Goal: Navigation & Orientation: Find specific page/section

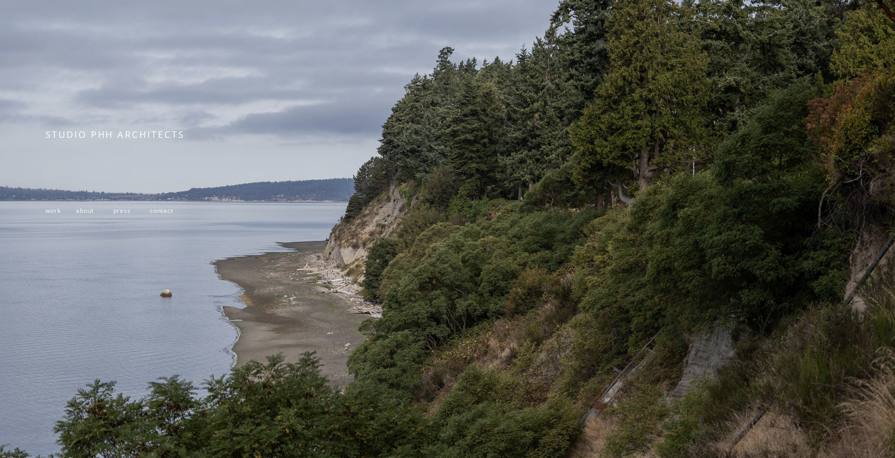
scroll to position [164, 0]
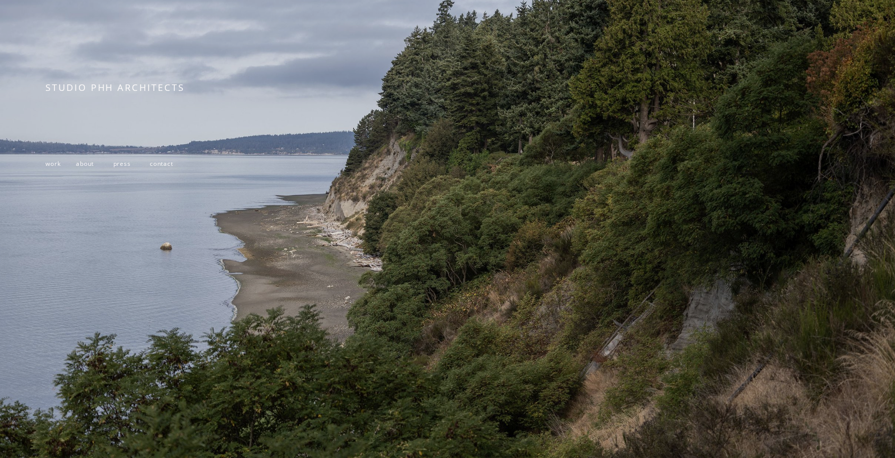
click at [83, 163] on span "about" at bounding box center [85, 163] width 18 height 8
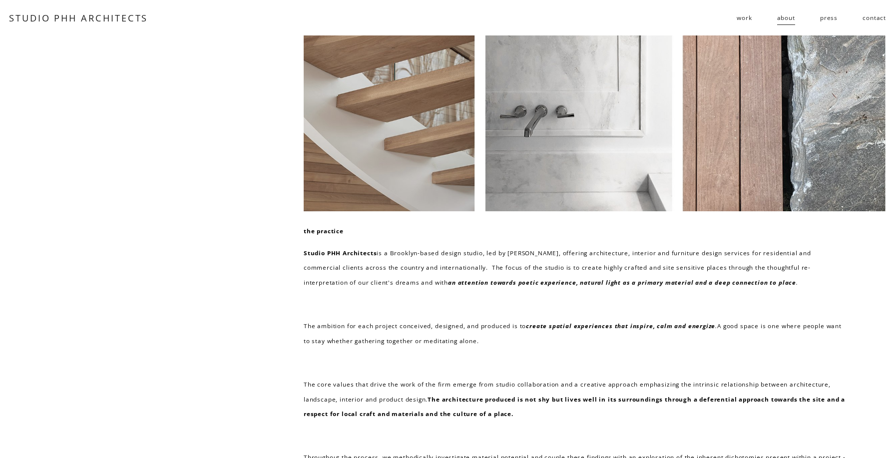
click at [874, 18] on link "contact" at bounding box center [874, 18] width 23 height 16
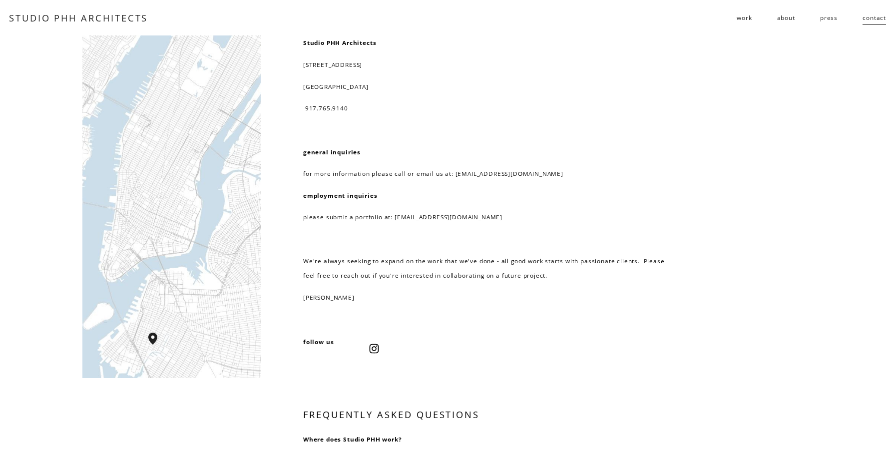
click at [744, 18] on span "work" at bounding box center [744, 17] width 15 height 15
click at [0, 0] on span "residential" at bounding box center [0, 0] width 0 height 0
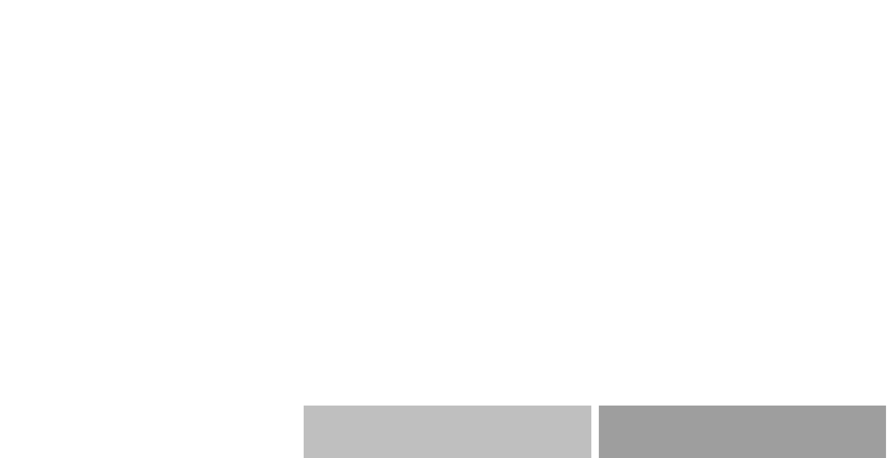
scroll to position [1097, 0]
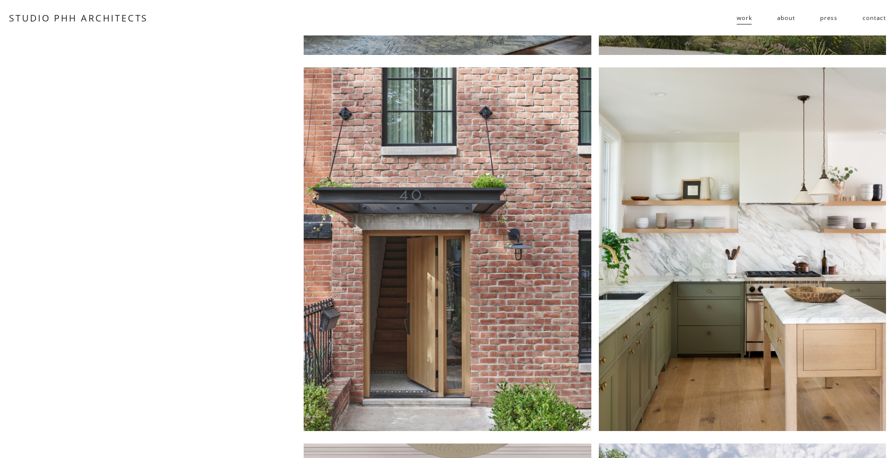
click at [0, 0] on span "public" at bounding box center [0, 0] width 0 height 0
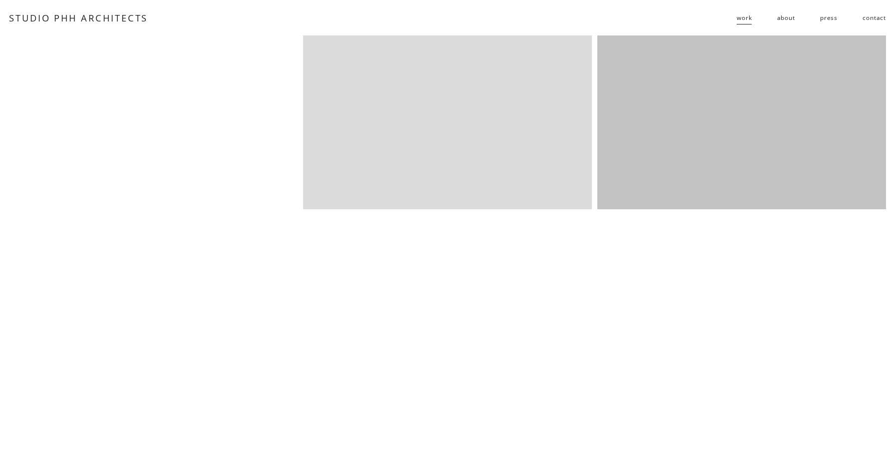
scroll to position [1250, 0]
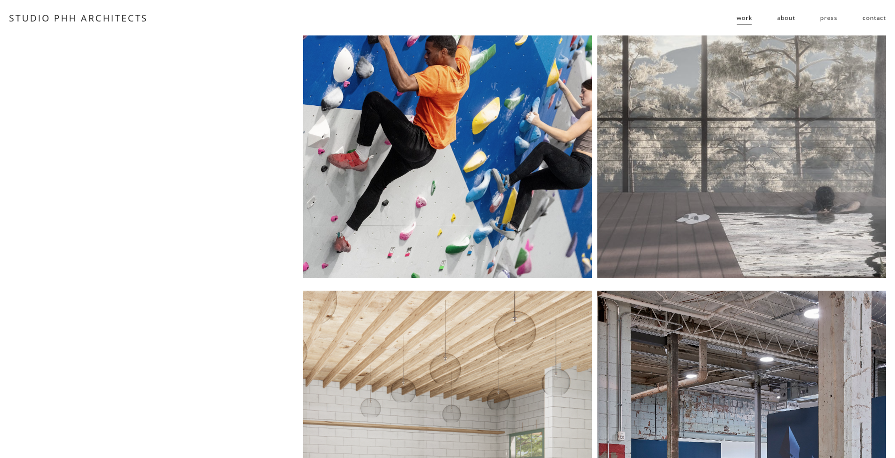
click at [0, 0] on span "follies" at bounding box center [0, 0] width 0 height 0
